Goal: Information Seeking & Learning: Find specific fact

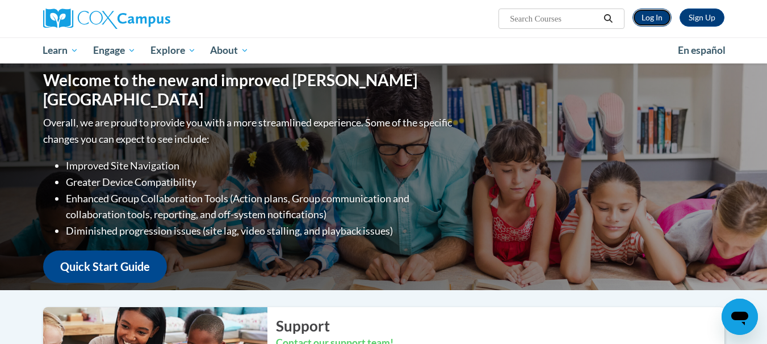
click at [653, 16] on link "Log In" at bounding box center [651, 18] width 39 height 18
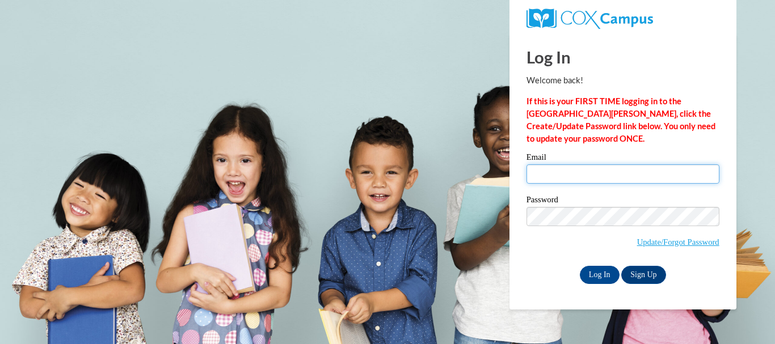
click at [599, 171] on input "Email" at bounding box center [623, 174] width 193 height 19
type input "gotselma@bellsouth.net"
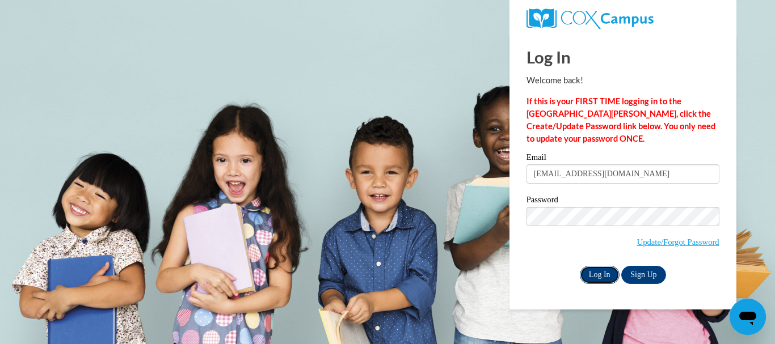
click at [592, 271] on input "Log In" at bounding box center [600, 275] width 40 height 18
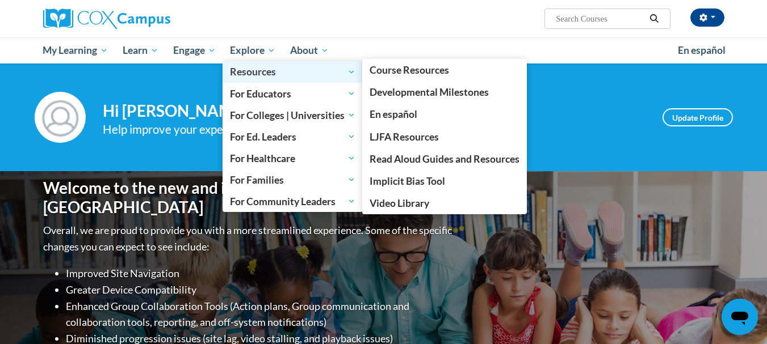
click at [253, 69] on span "Resources" at bounding box center [292, 72] width 125 height 14
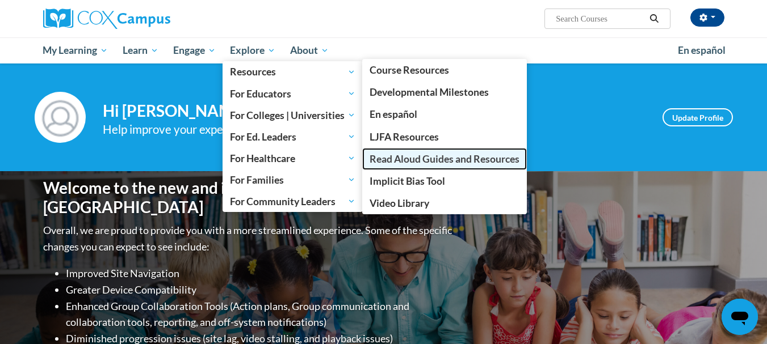
click at [434, 160] on span "Read Aloud Guides and Resources" at bounding box center [444, 159] width 150 height 12
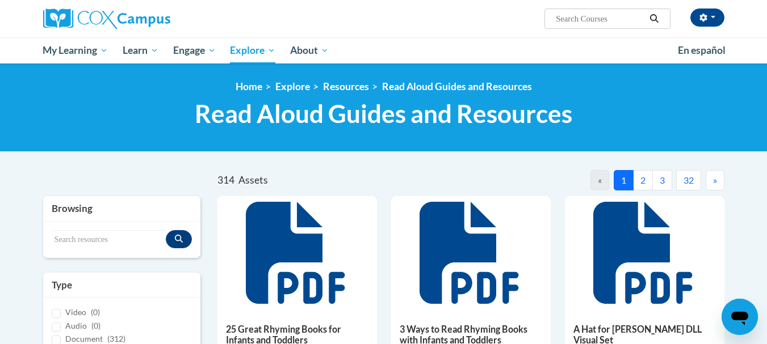
click at [560, 21] on input "Search..." at bounding box center [599, 19] width 91 height 14
type input "A Chair for Mother"
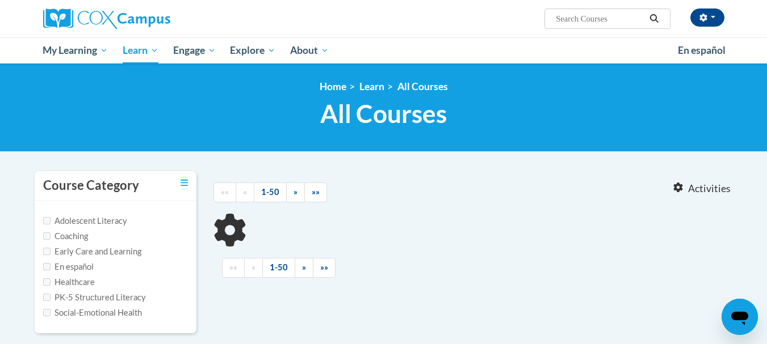
type input "A Chair for Mother"
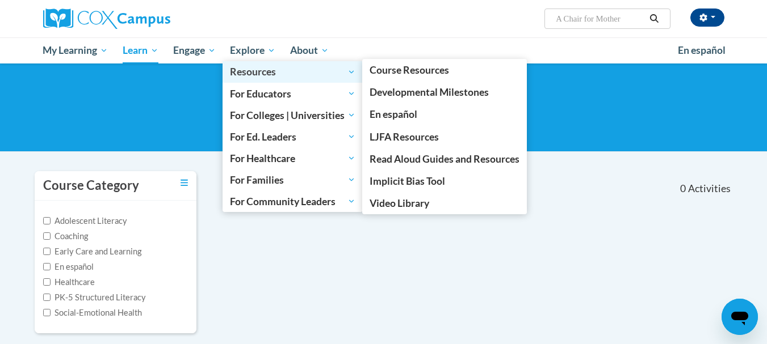
click at [258, 73] on span "Resources" at bounding box center [292, 72] width 125 height 14
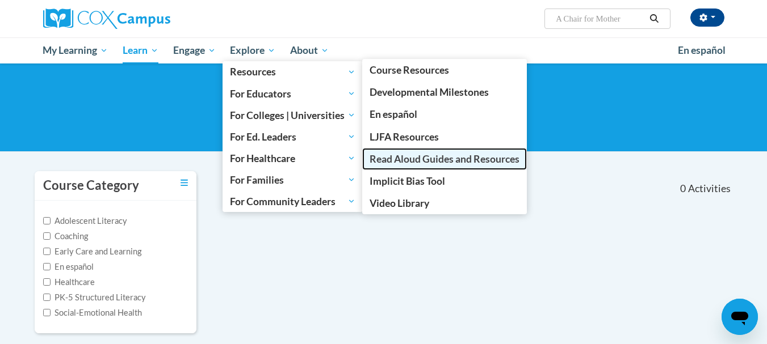
click at [397, 157] on span "Read Aloud Guides and Resources" at bounding box center [444, 159] width 150 height 12
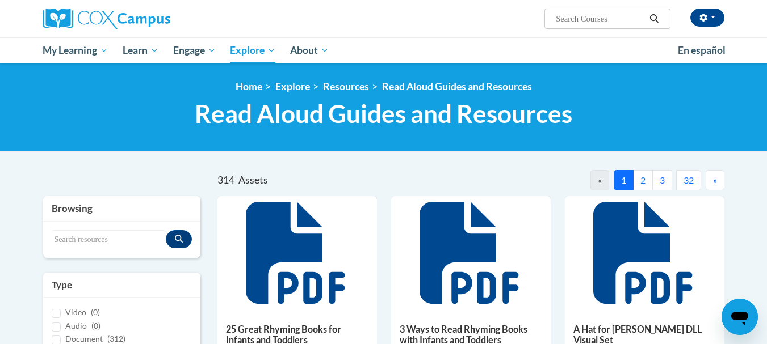
click at [642, 178] on button "2" at bounding box center [643, 180] width 20 height 20
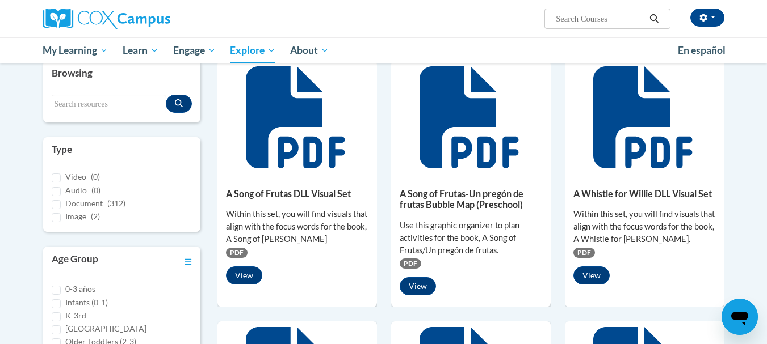
scroll to position [49, 0]
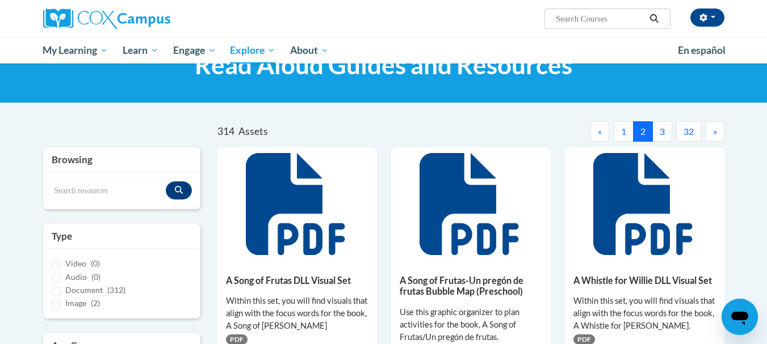
click at [661, 126] on button "3" at bounding box center [662, 131] width 20 height 20
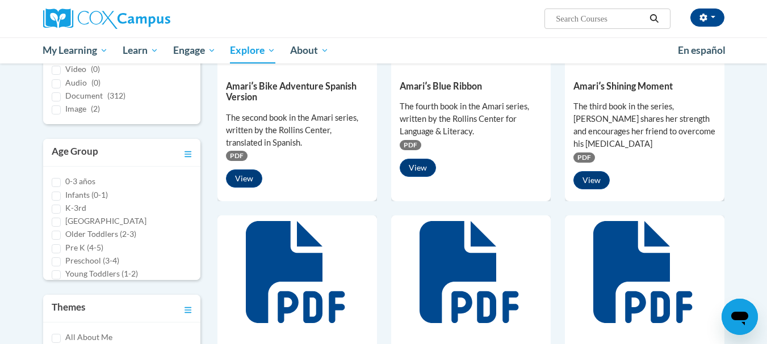
scroll to position [0, 0]
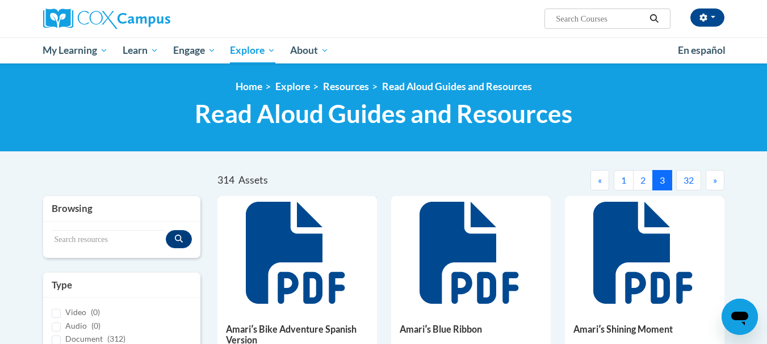
click at [716, 175] on span "»" at bounding box center [715, 180] width 4 height 11
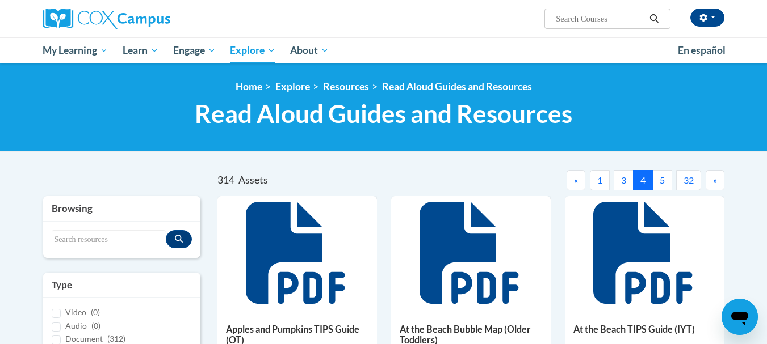
click at [555, 15] on span "Search Search..." at bounding box center [606, 19] width 125 height 20
click at [556, 22] on input "Search..." at bounding box center [599, 19] width 91 height 14
type input "A chair for my Mother"
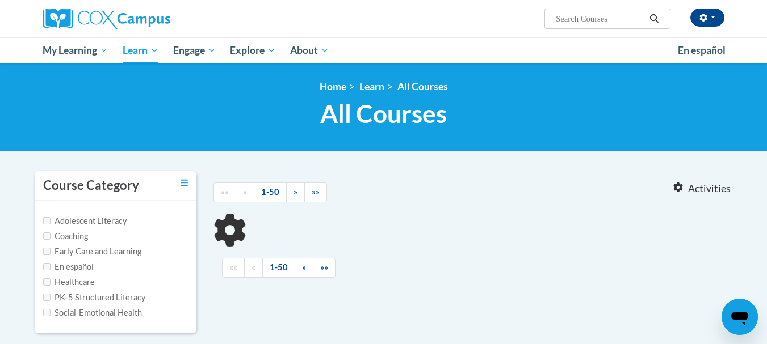
type input "A chair for my Mother"
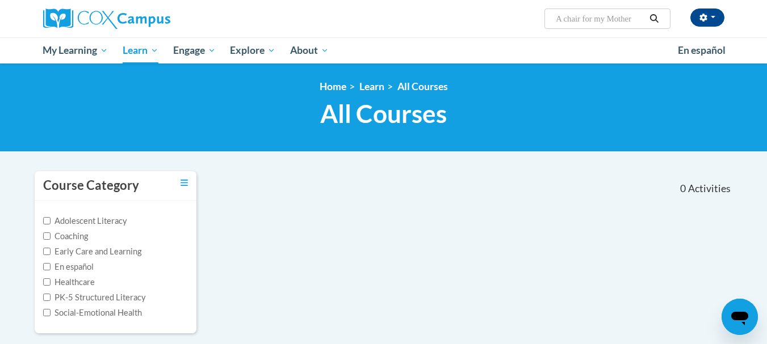
scroll to position [2, 0]
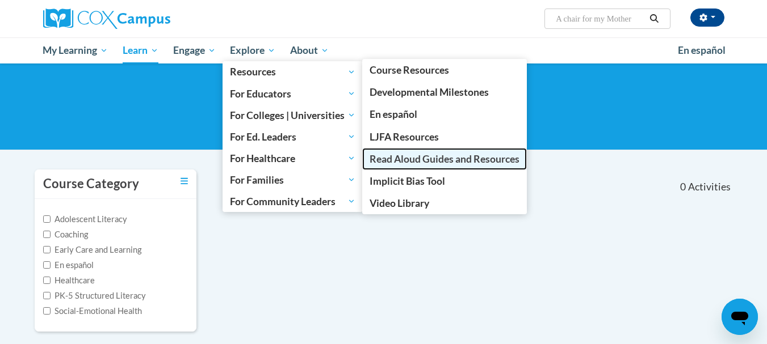
click at [406, 151] on link "Read Aloud Guides and Resources" at bounding box center [444, 159] width 165 height 22
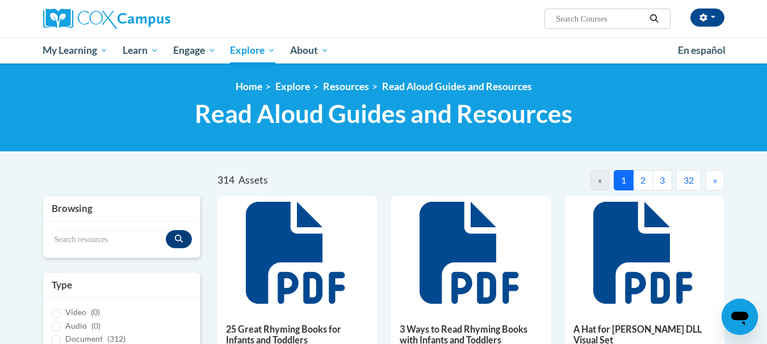
click at [642, 184] on button "2" at bounding box center [643, 180] width 20 height 20
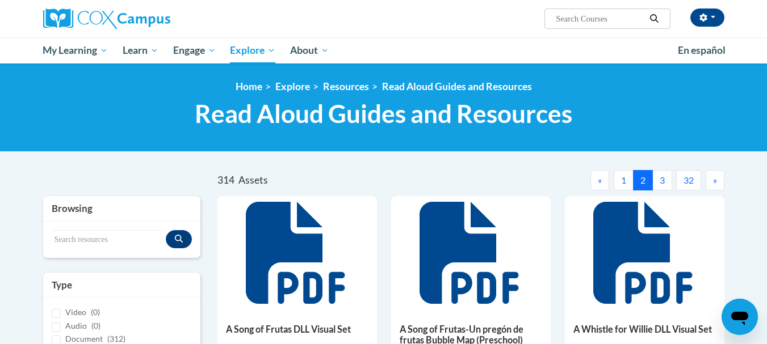
click at [633, 179] on button "2" at bounding box center [643, 180] width 20 height 20
